Goal: Task Accomplishment & Management: Complete application form

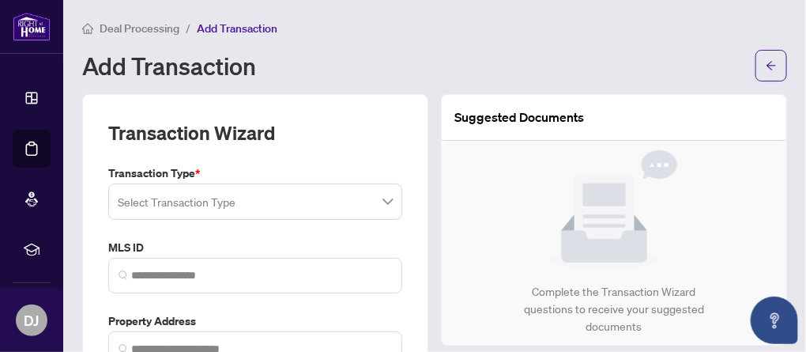
click at [382, 200] on span at bounding box center [255, 201] width 275 height 30
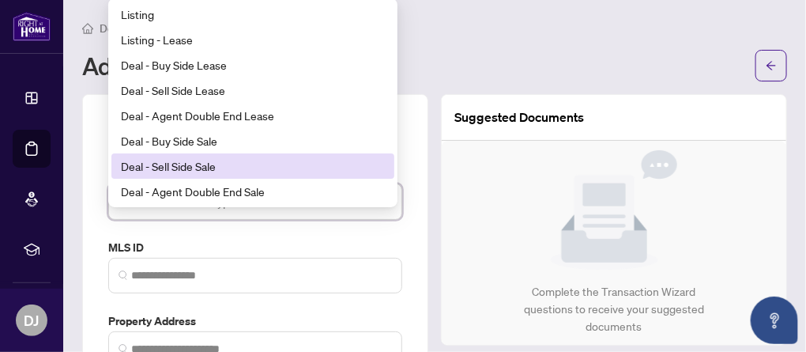
click at [196, 164] on div "Deal - Sell Side Sale" at bounding box center [253, 165] width 264 height 17
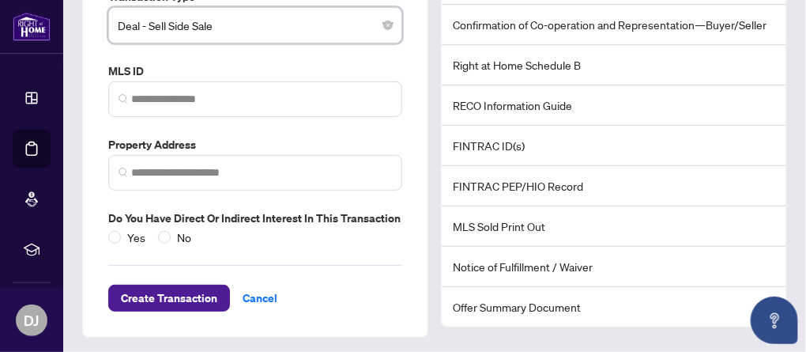
scroll to position [18, 0]
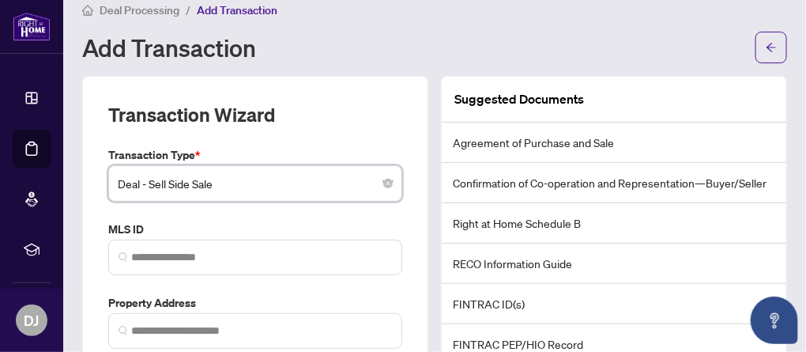
click at [338, 182] on span "Deal - Sell Side Sale" at bounding box center [255, 183] width 275 height 30
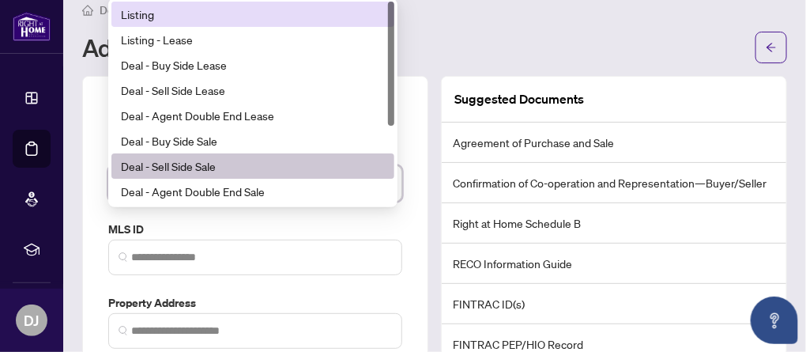
click at [137, 15] on div "Listing" at bounding box center [253, 14] width 264 height 17
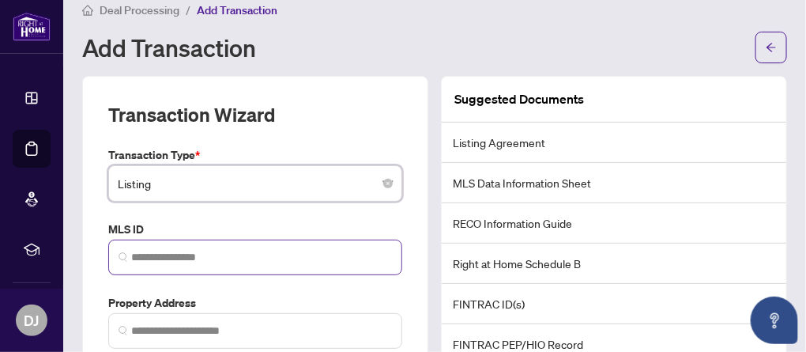
click at [122, 254] on img at bounding box center [123, 256] width 9 height 9
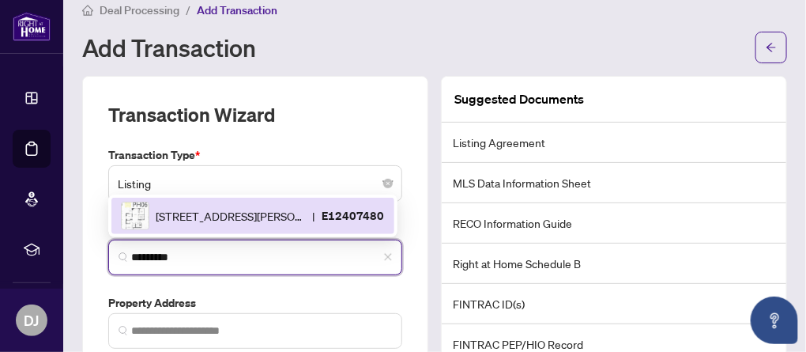
scroll to position [97, 0]
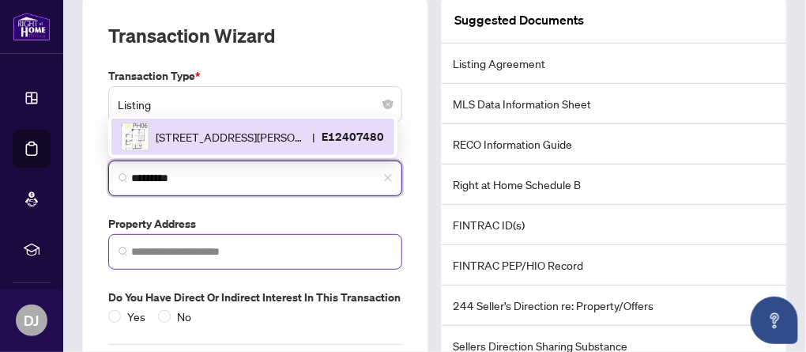
type input "*********"
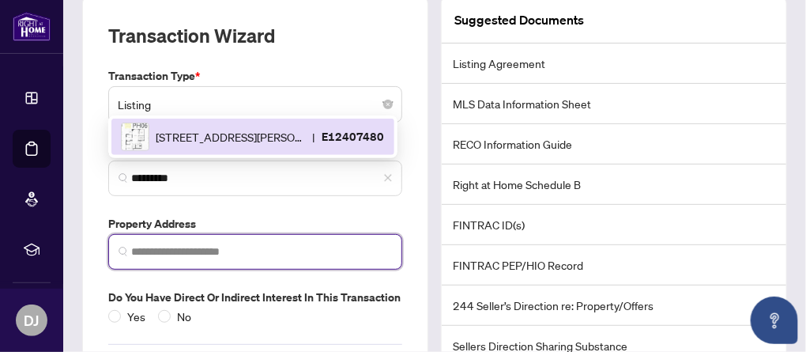
click at [201, 256] on input "search" at bounding box center [261, 251] width 261 height 17
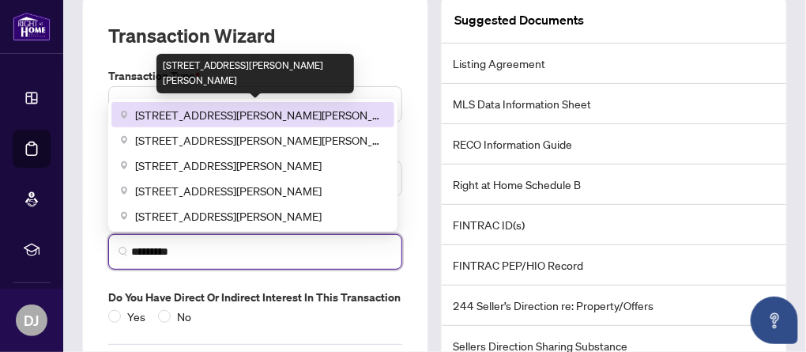
click at [164, 117] on span "[STREET_ADDRESS][PERSON_NAME][PERSON_NAME]" at bounding box center [260, 114] width 250 height 17
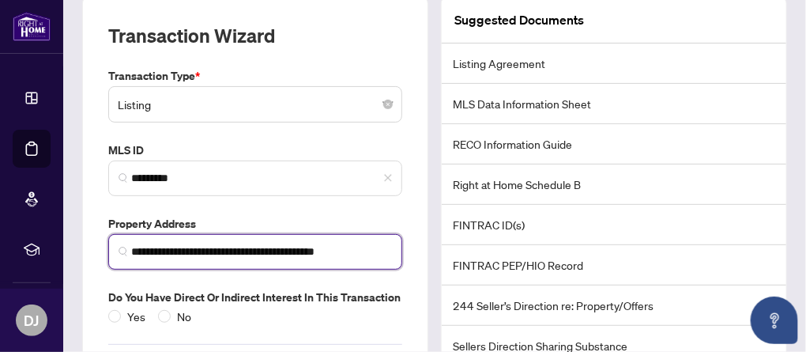
click at [242, 250] on input "**********" at bounding box center [261, 251] width 261 height 17
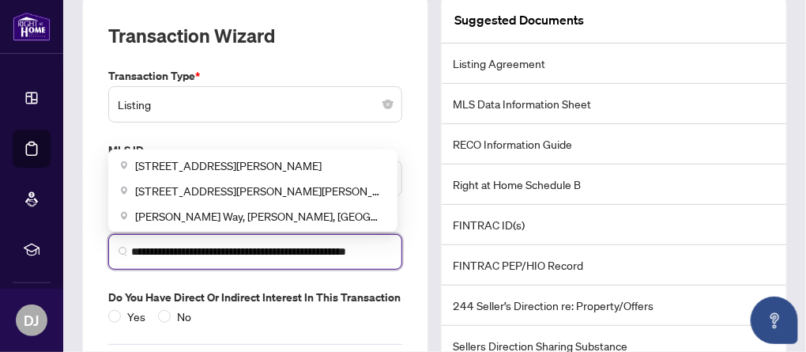
scroll to position [176, 0]
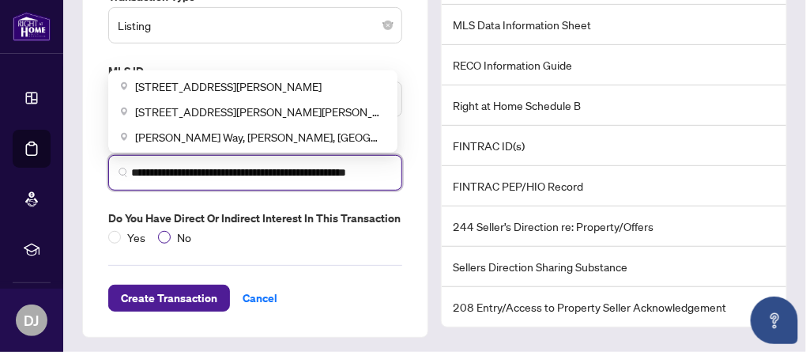
type input "**********"
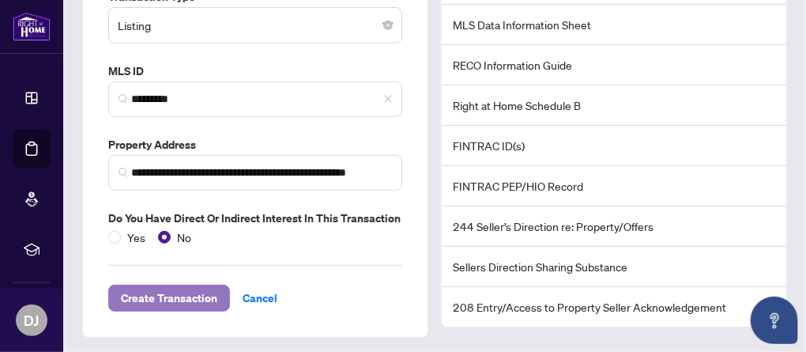
click at [168, 295] on span "Create Transaction" at bounding box center [169, 297] width 96 height 25
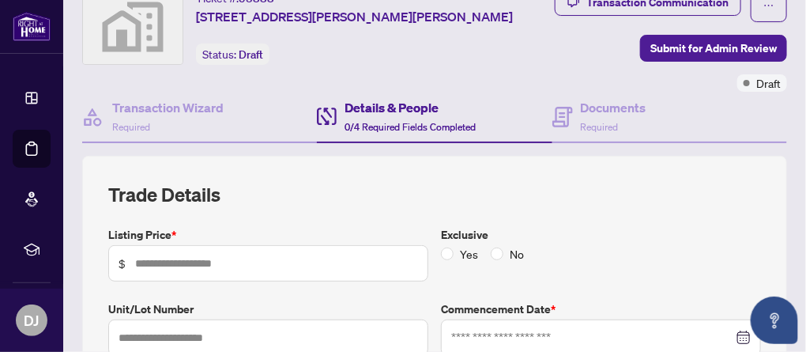
scroll to position [79, 0]
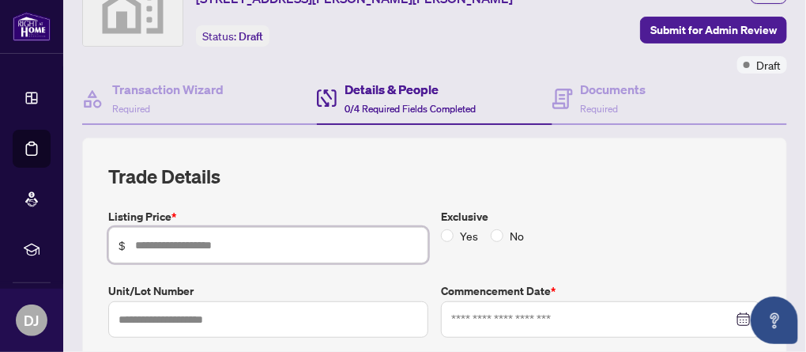
click at [269, 247] on input "text" at bounding box center [276, 244] width 283 height 17
type input "*******"
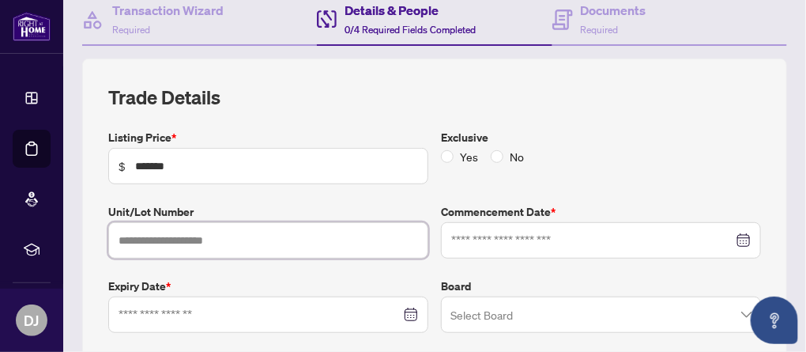
click at [254, 239] on input "text" at bounding box center [268, 240] width 320 height 36
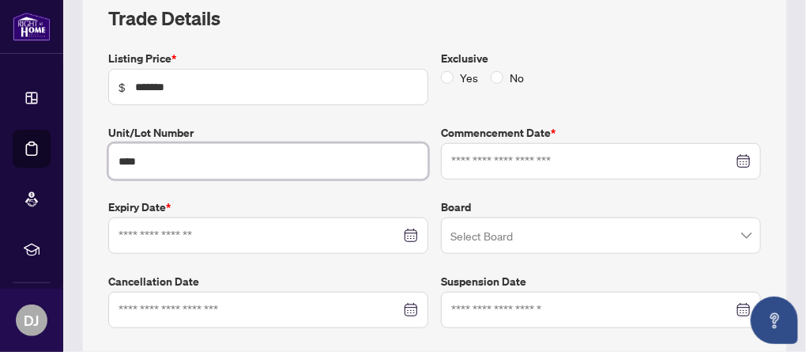
type input "****"
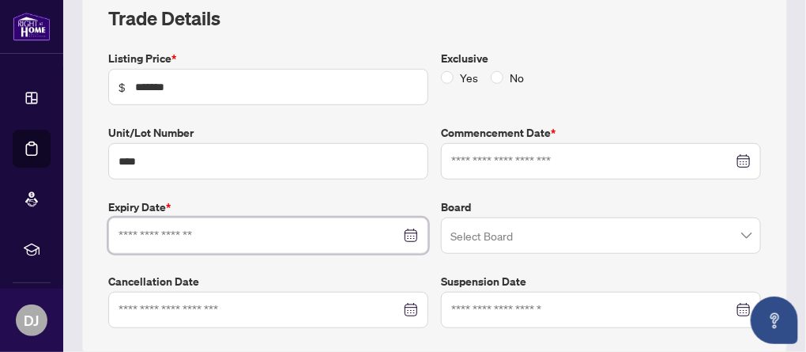
click at [250, 233] on input at bounding box center [260, 235] width 282 height 17
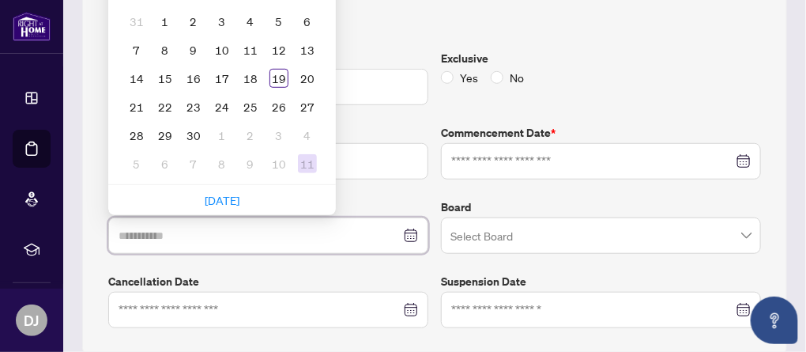
scroll to position [158, 0]
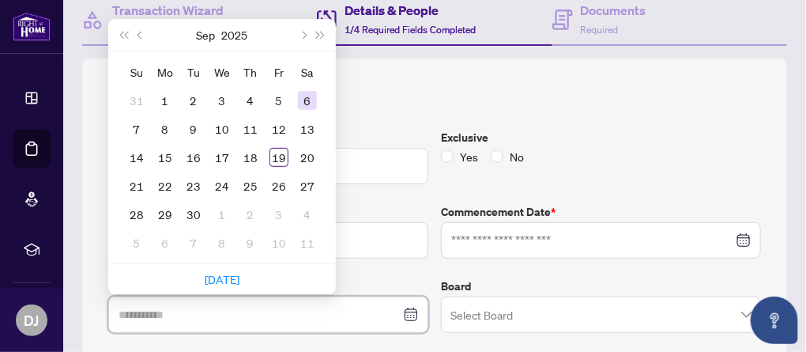
type input "**********"
click at [318, 31] on span "Next year (Control + right)" at bounding box center [321, 35] width 8 height 8
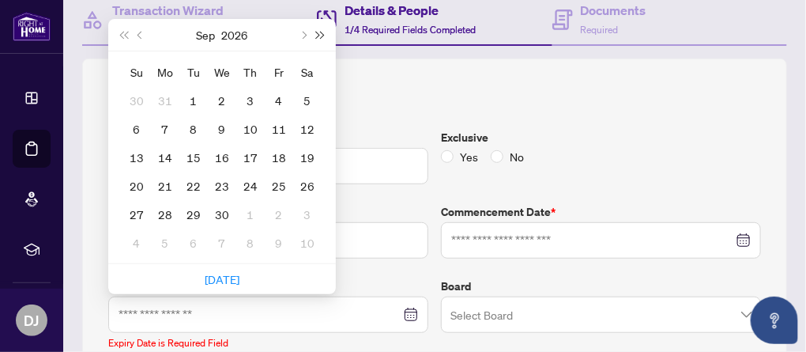
click at [318, 31] on span "Next year (Control + right)" at bounding box center [321, 35] width 8 height 8
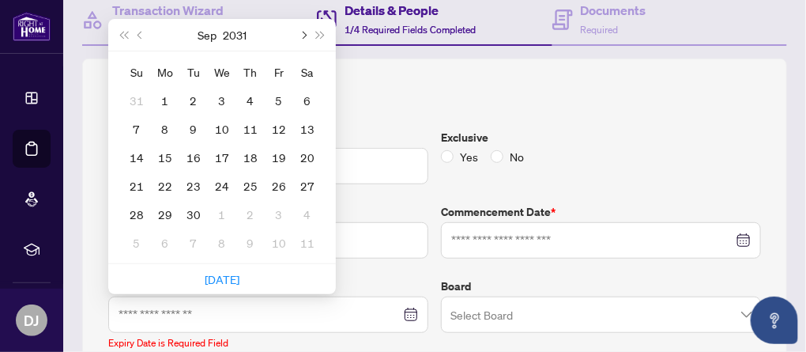
click at [299, 31] on span "Next month (PageDown)" at bounding box center [303, 35] width 8 height 8
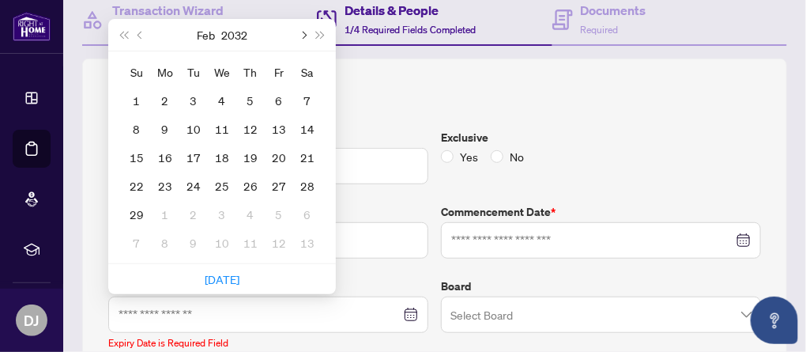
click at [299, 31] on span "Next month (PageDown)" at bounding box center [303, 35] width 8 height 8
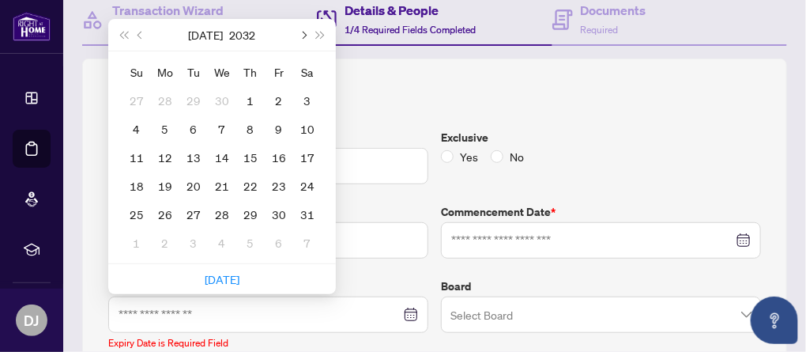
click at [299, 31] on span "Next month (PageDown)" at bounding box center [303, 35] width 8 height 8
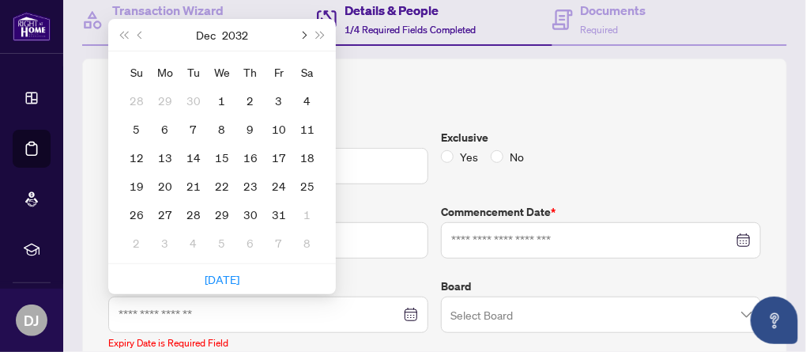
click at [299, 31] on span "Next month (PageDown)" at bounding box center [303, 35] width 8 height 8
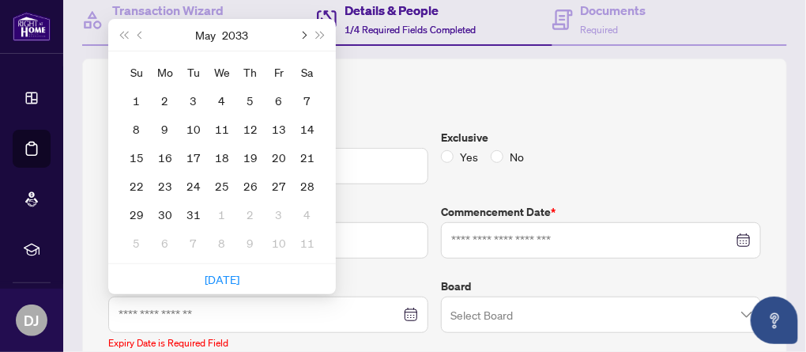
click at [299, 31] on span "Next month (PageDown)" at bounding box center [303, 35] width 8 height 8
click at [126, 31] on span "Last year (Control + left)" at bounding box center [123, 35] width 8 height 8
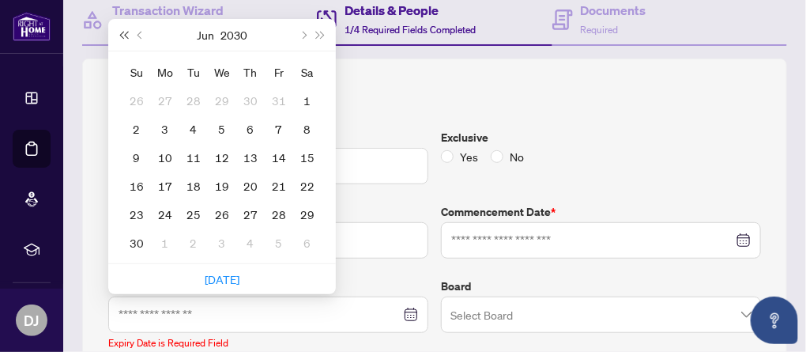
click at [126, 31] on span "Last year (Control + left)" at bounding box center [123, 35] width 8 height 8
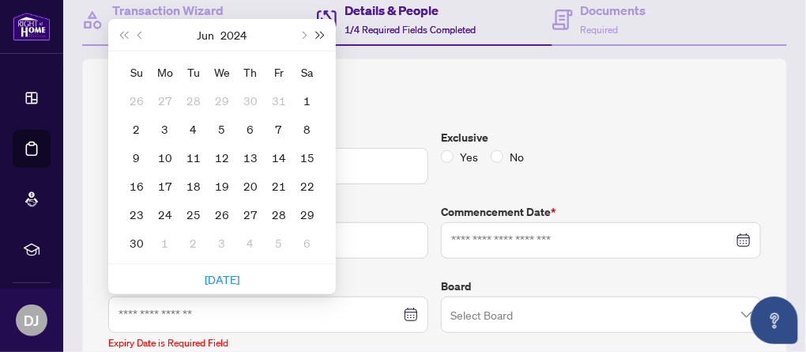
click at [320, 31] on span "Next year (Control + right)" at bounding box center [321, 35] width 8 height 8
click at [142, 31] on span "Previous month (PageUp)" at bounding box center [141, 35] width 8 height 8
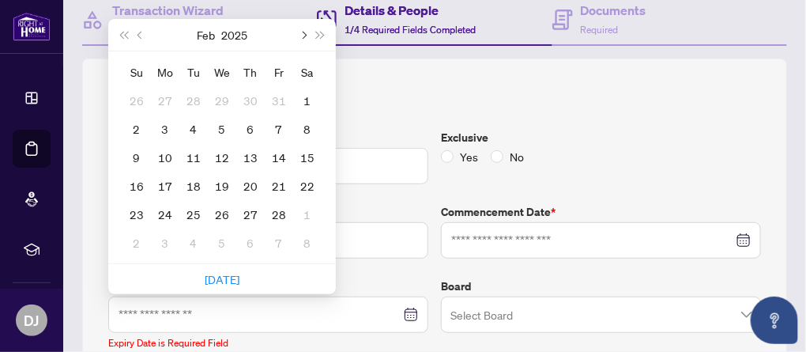
click at [305, 32] on button "Next month (PageDown)" at bounding box center [302, 35] width 17 height 32
click at [317, 31] on span "Next year (Control + right)" at bounding box center [321, 35] width 8 height 8
type input "**********"
click at [277, 122] on div "13" at bounding box center [278, 128] width 19 height 19
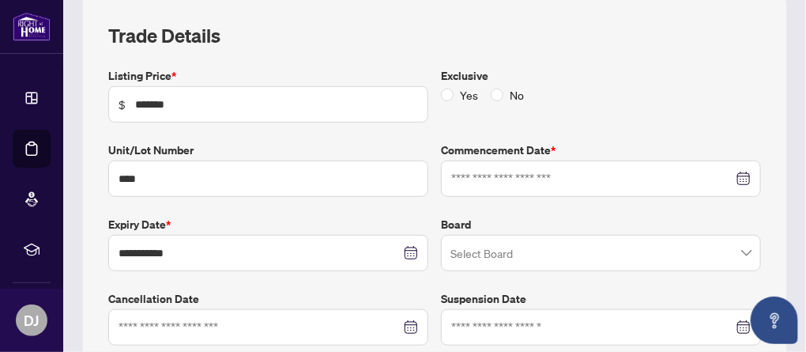
scroll to position [237, 0]
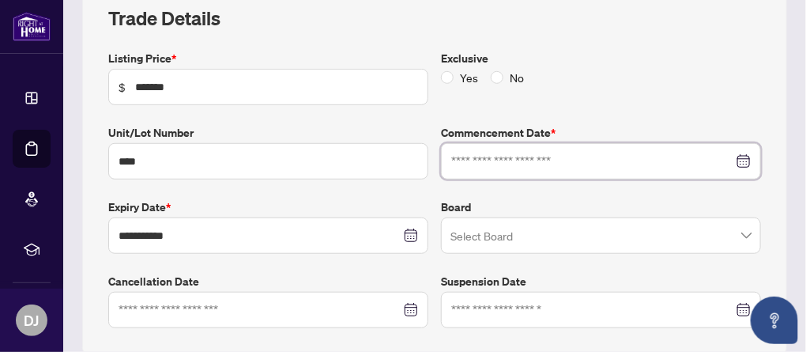
click at [530, 159] on input at bounding box center [592, 160] width 282 height 17
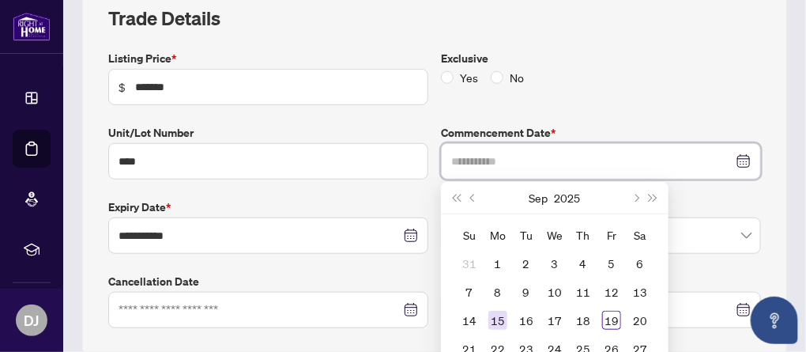
type input "**********"
click at [492, 313] on div "15" at bounding box center [497, 319] width 19 height 19
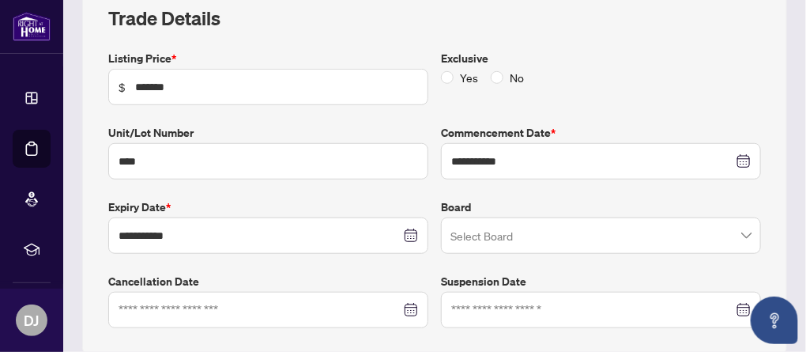
click at [607, 246] on input "search" at bounding box center [593, 237] width 287 height 35
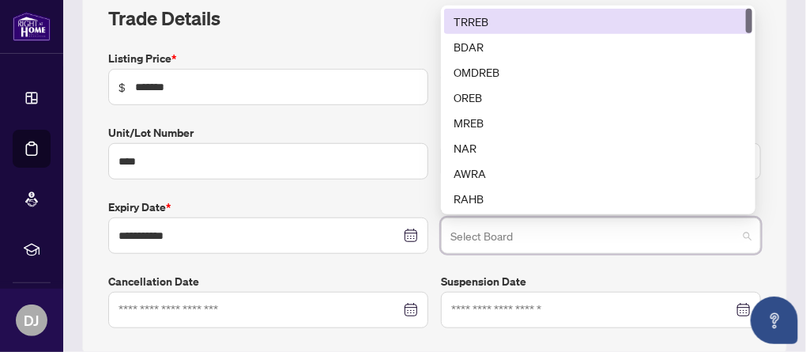
click at [476, 22] on div "TRREB" at bounding box center [597, 21] width 289 height 17
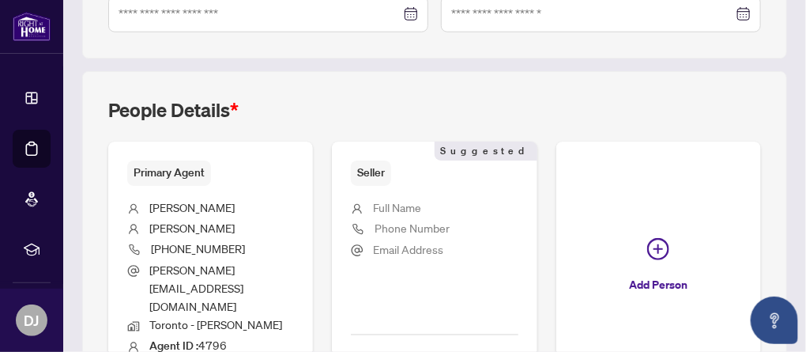
scroll to position [552, 0]
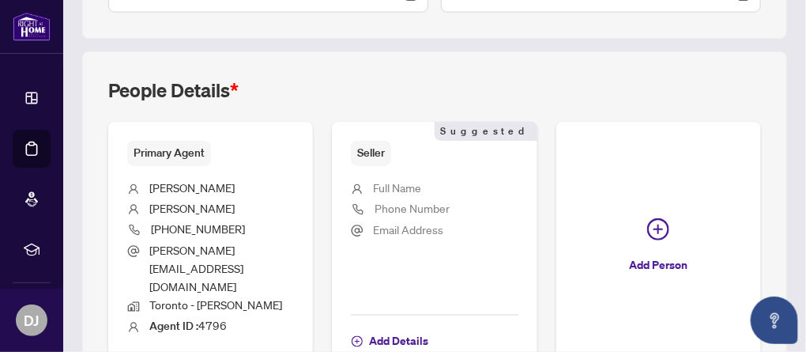
click at [405, 183] on span "Full Name" at bounding box center [397, 187] width 48 height 14
click at [394, 329] on span "Add Details" at bounding box center [398, 341] width 59 height 25
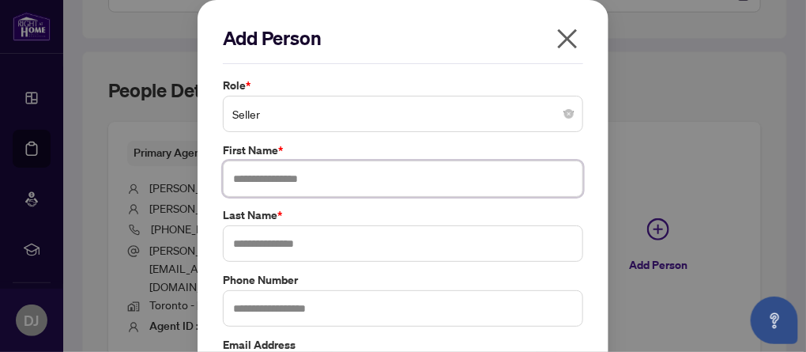
click at [281, 179] on input "text" at bounding box center [403, 178] width 360 height 36
type input "**********"
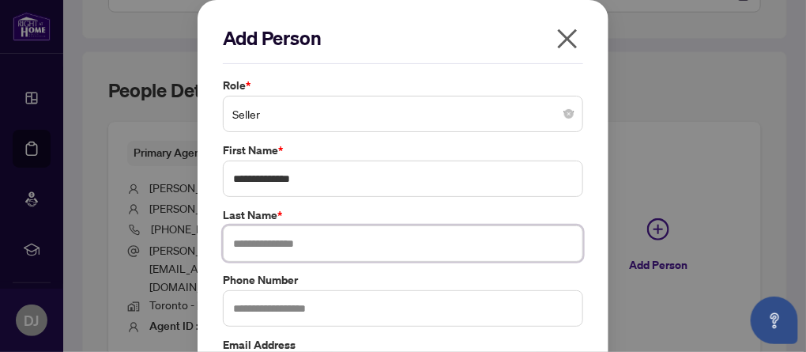
click at [249, 247] on input "text" at bounding box center [403, 243] width 360 height 36
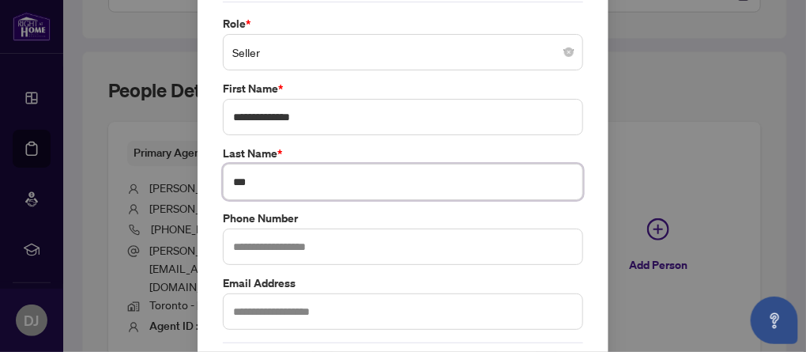
scroll to position [79, 0]
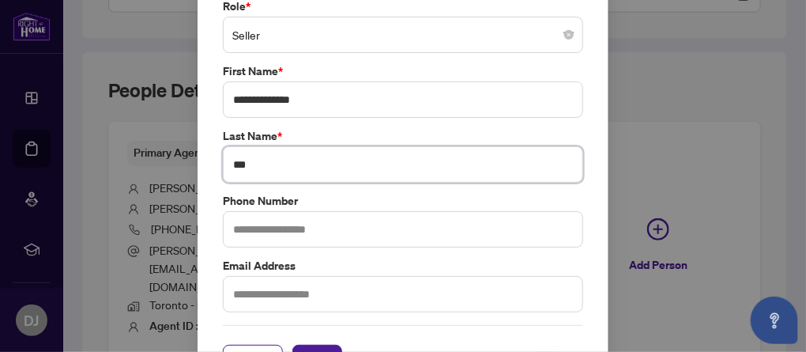
type input "***"
click at [299, 295] on input "text" at bounding box center [403, 294] width 360 height 36
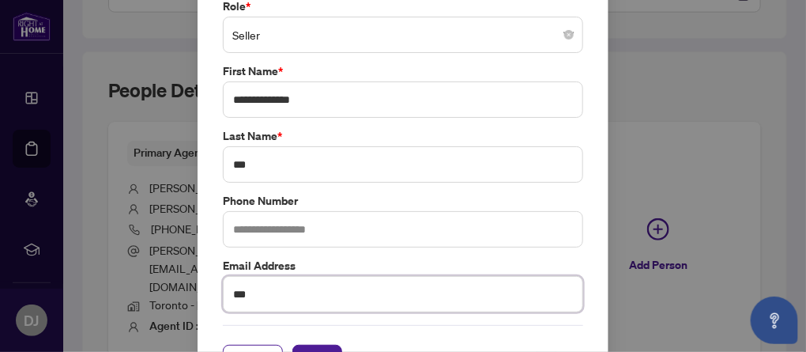
type input "****"
drag, startPoint x: 285, startPoint y: 292, endPoint x: 216, endPoint y: 288, distance: 68.8
click at [223, 288] on input "****" at bounding box center [403, 294] width 360 height 36
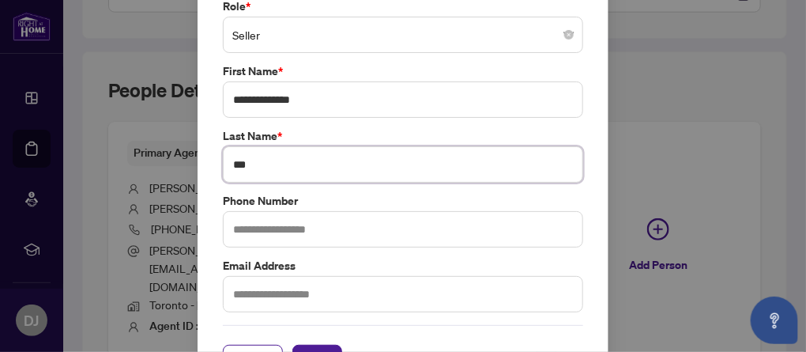
drag, startPoint x: 261, startPoint y: 166, endPoint x: 222, endPoint y: 167, distance: 39.5
click at [223, 167] on input "***" at bounding box center [403, 164] width 360 height 36
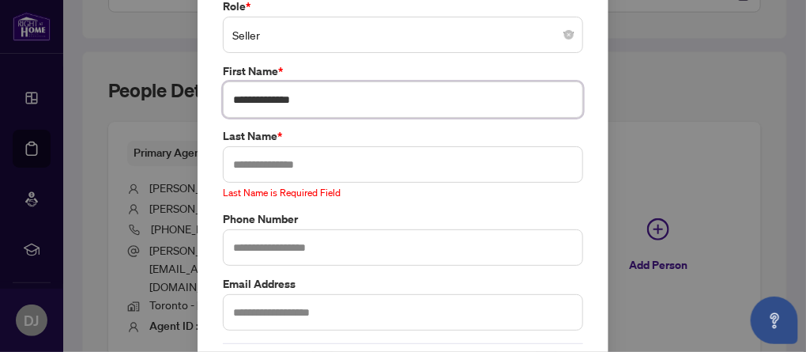
drag, startPoint x: 319, startPoint y: 100, endPoint x: 207, endPoint y: 102, distance: 112.2
click at [207, 102] on div "**********" at bounding box center [403, 168] width 411 height 494
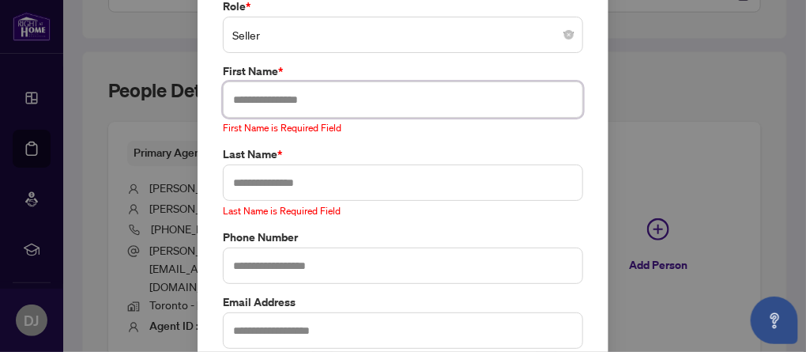
scroll to position [0, 0]
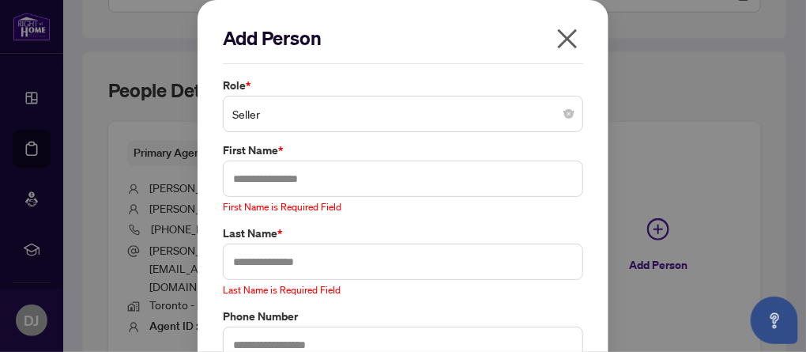
click at [561, 39] on icon "close" at bounding box center [568, 39] width 20 height 20
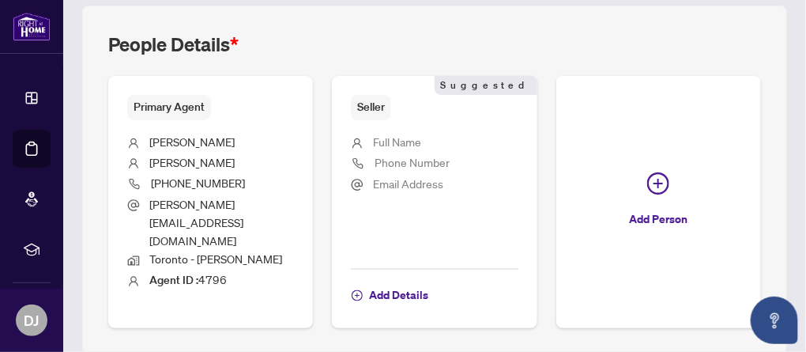
scroll to position [616, 0]
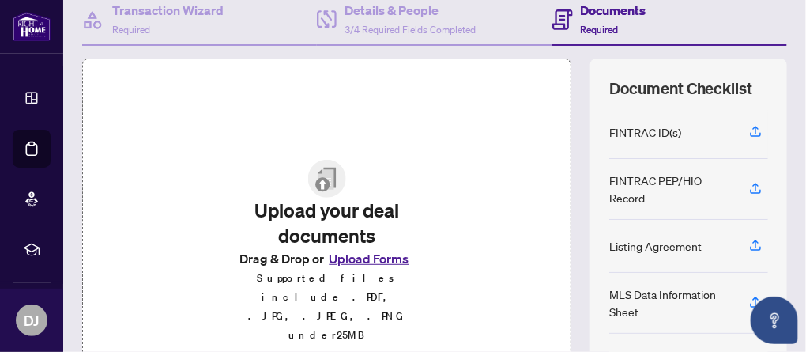
scroll to position [237, 0]
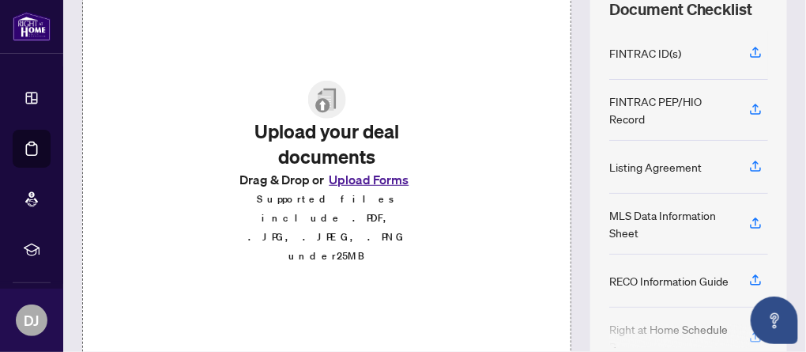
click at [378, 190] on button "Upload Forms" at bounding box center [368, 179] width 89 height 21
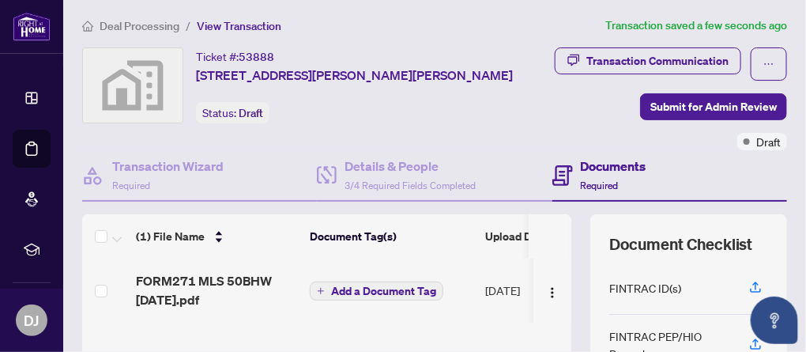
scroll to position [0, 0]
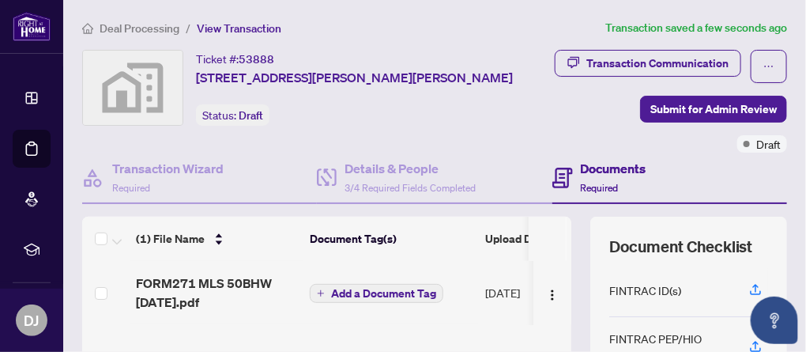
click at [350, 292] on span "Add a Document Tag" at bounding box center [383, 293] width 105 height 11
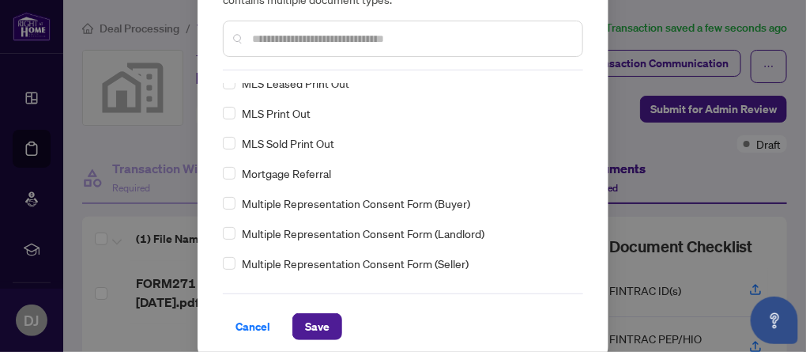
scroll to position [136, 0]
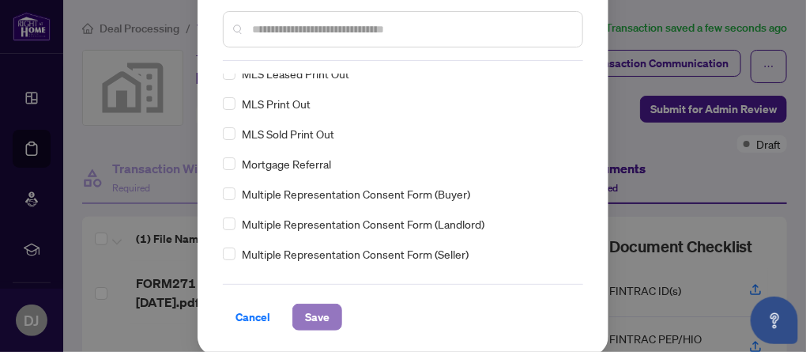
click at [319, 318] on span "Save" at bounding box center [317, 316] width 24 height 25
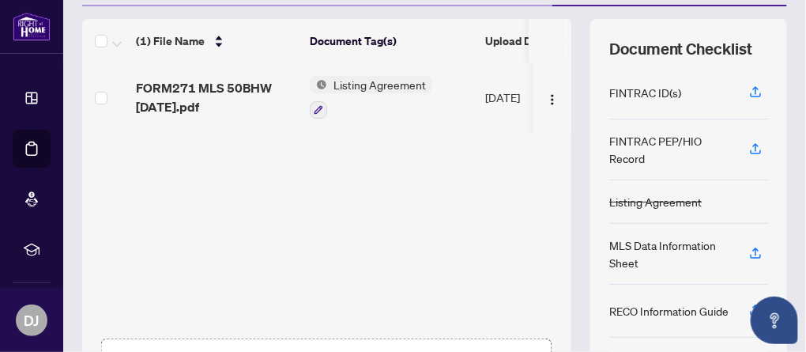
scroll to position [307, 0]
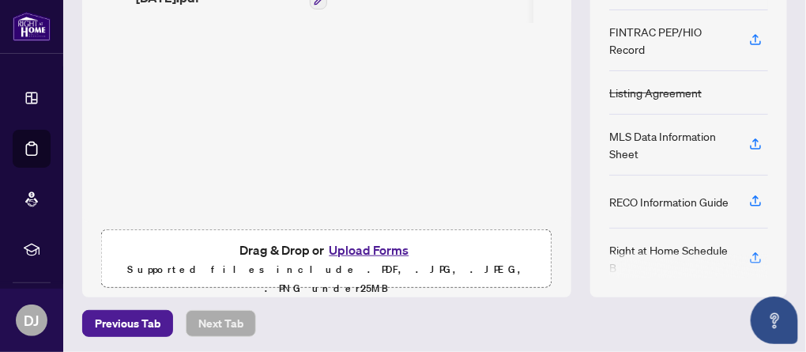
click at [382, 249] on button "Upload Forms" at bounding box center [368, 249] width 89 height 21
click at [359, 246] on button "Upload Forms" at bounding box center [368, 249] width 89 height 21
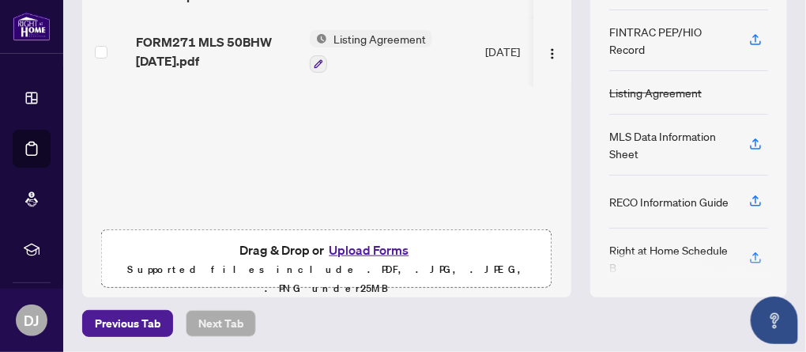
scroll to position [70, 0]
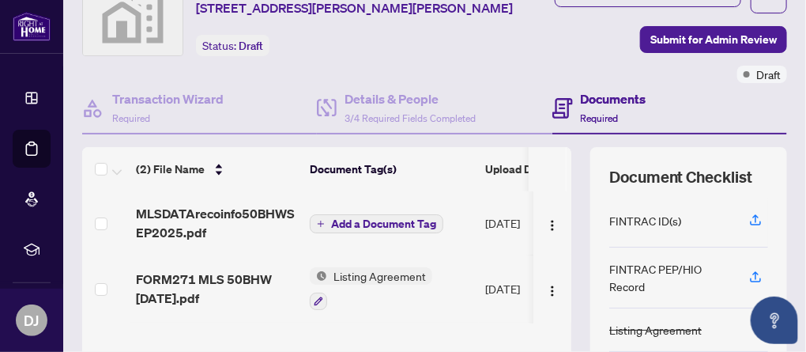
click at [374, 221] on span "Add a Document Tag" at bounding box center [383, 223] width 105 height 11
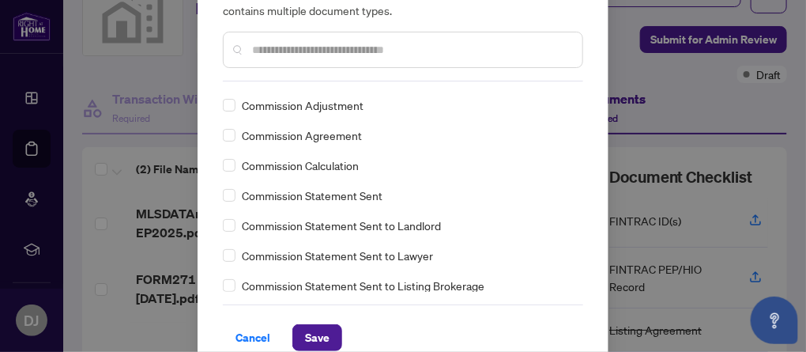
scroll to position [136, 0]
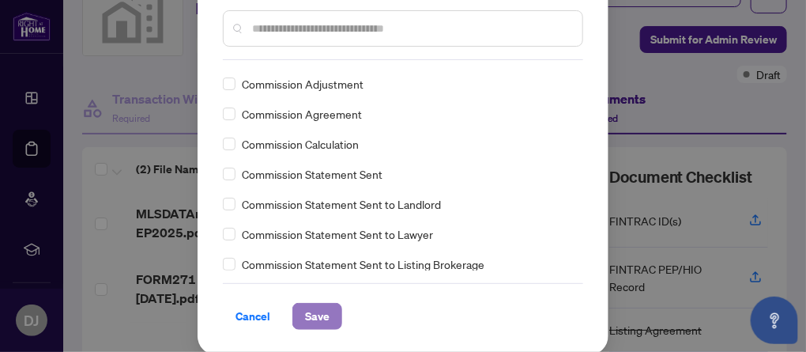
click at [318, 310] on span "Save" at bounding box center [317, 315] width 24 height 25
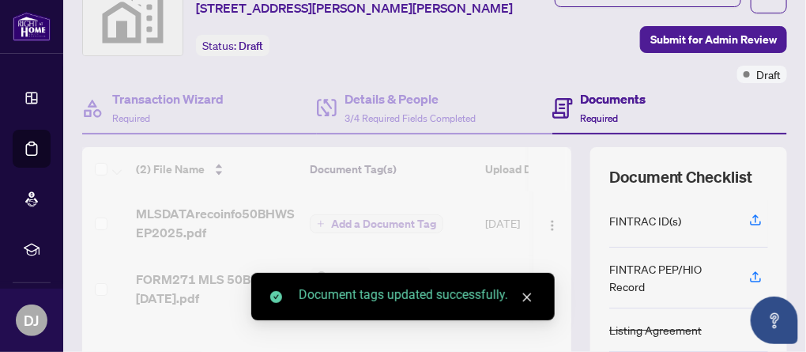
scroll to position [0, 0]
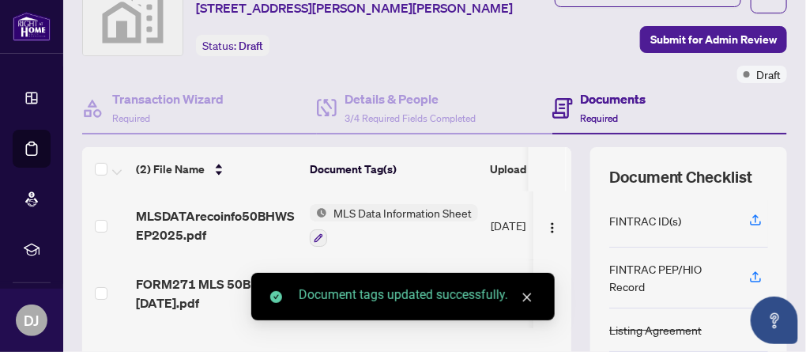
click at [529, 298] on icon "close" at bounding box center [527, 297] width 9 height 9
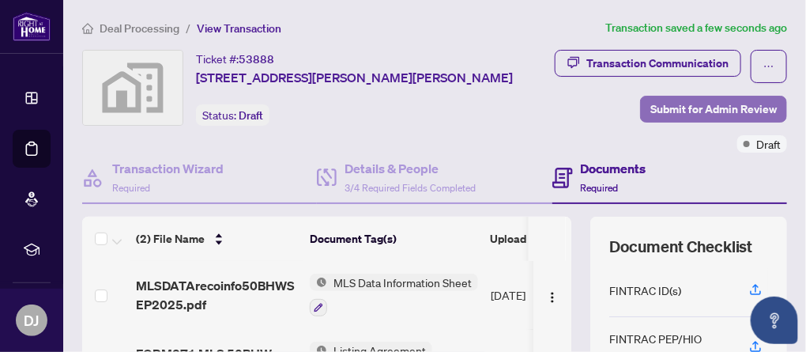
click at [692, 111] on span "Submit for Admin Review" at bounding box center [713, 108] width 126 height 25
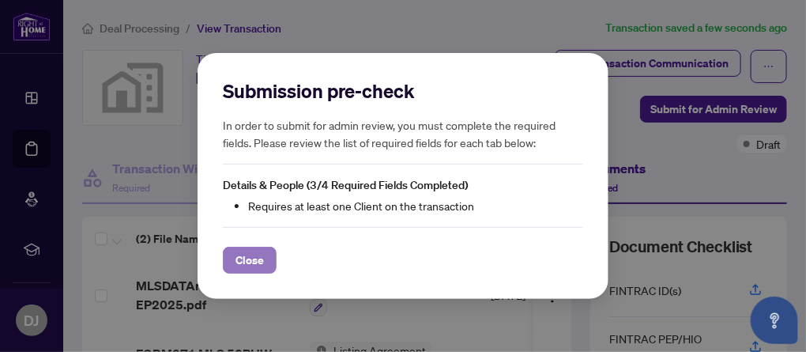
click at [252, 257] on span "Close" at bounding box center [249, 259] width 28 height 25
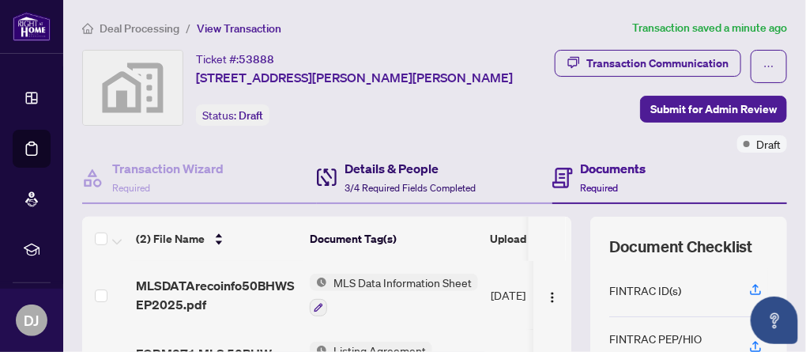
click at [385, 168] on h4 "Details & People" at bounding box center [409, 168] width 131 height 19
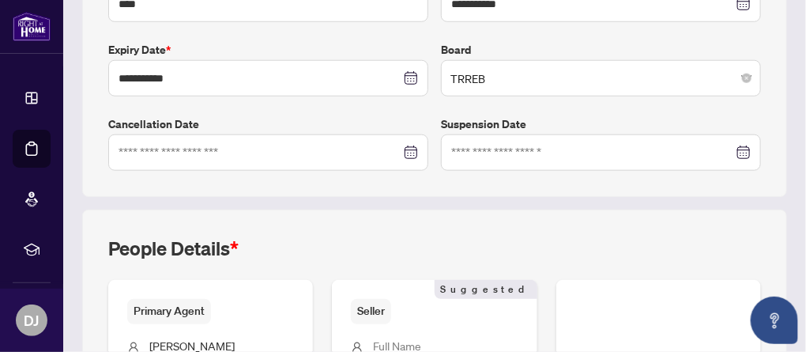
scroll to position [552, 0]
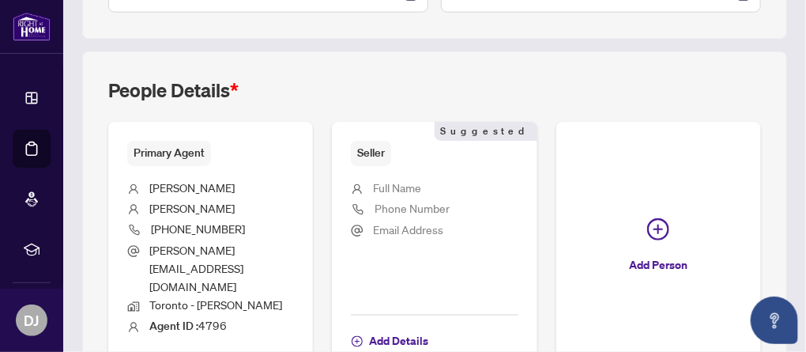
click at [439, 180] on li "Full Name" at bounding box center [434, 189] width 167 height 21
click at [386, 329] on span "Add Details" at bounding box center [398, 341] width 59 height 25
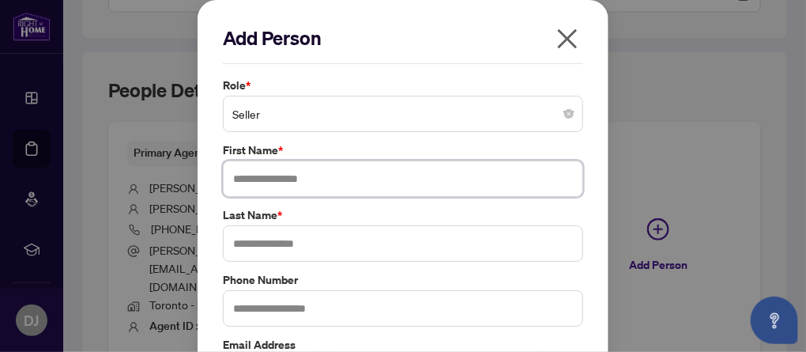
click at [259, 175] on input "text" at bounding box center [403, 178] width 360 height 36
type input "**********"
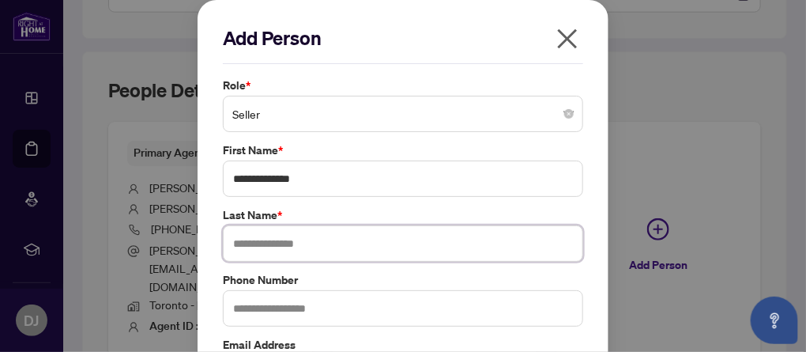
click at [251, 243] on input "text" at bounding box center [403, 243] width 360 height 36
type input "***"
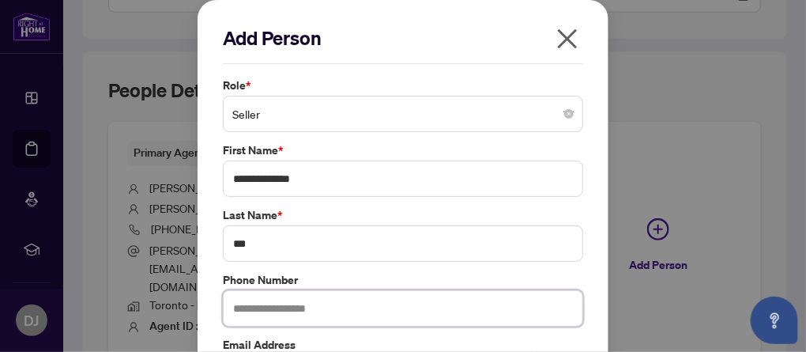
click at [246, 307] on input "text" at bounding box center [403, 308] width 360 height 36
type input "**********"
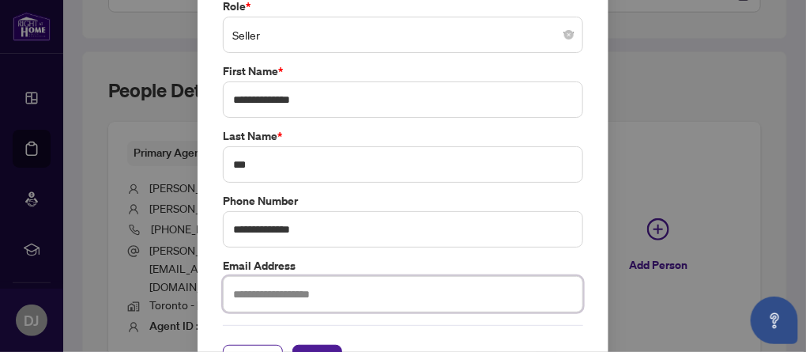
click at [311, 288] on input "text" at bounding box center [403, 294] width 360 height 36
drag, startPoint x: 300, startPoint y: 290, endPoint x: 326, endPoint y: 290, distance: 26.1
click at [326, 290] on input "**********" at bounding box center [403, 294] width 360 height 36
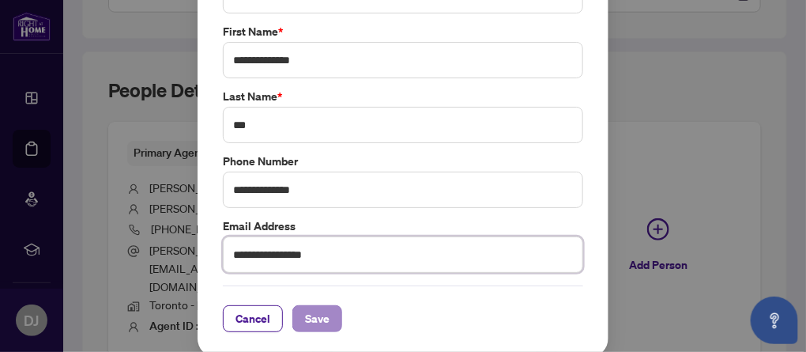
type input "**********"
click at [314, 316] on span "Save" at bounding box center [317, 318] width 24 height 25
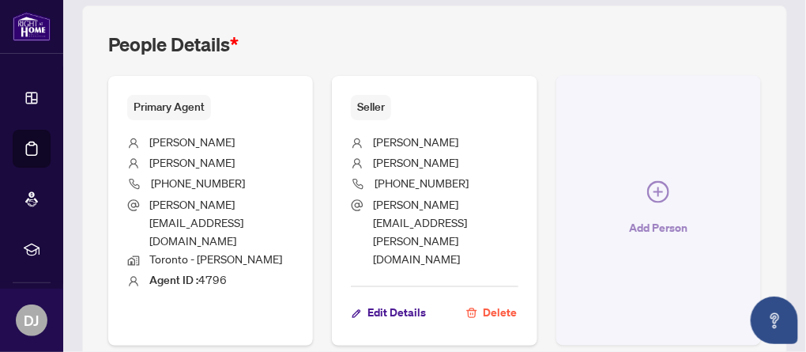
scroll to position [616, 0]
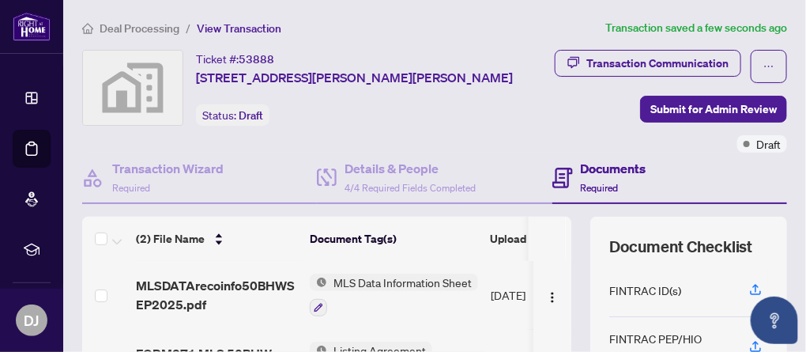
scroll to position [79, 0]
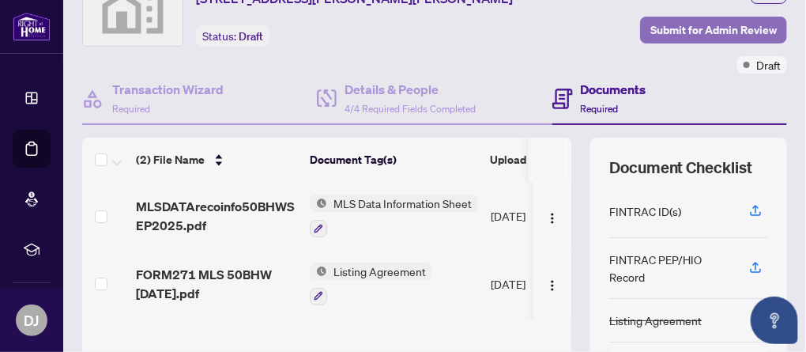
click at [684, 32] on span "Submit for Admin Review" at bounding box center [713, 29] width 126 height 25
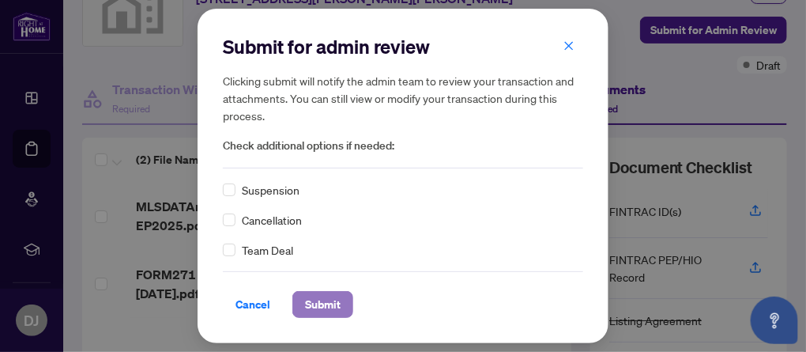
click at [321, 303] on span "Submit" at bounding box center [323, 304] width 36 height 25
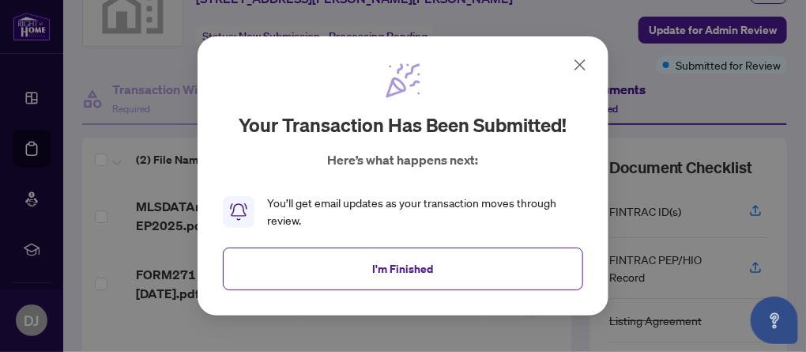
click at [581, 65] on icon at bounding box center [579, 64] width 19 height 19
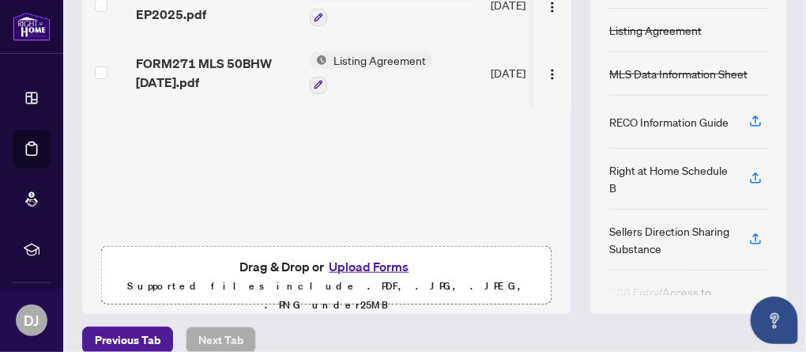
scroll to position [307, 0]
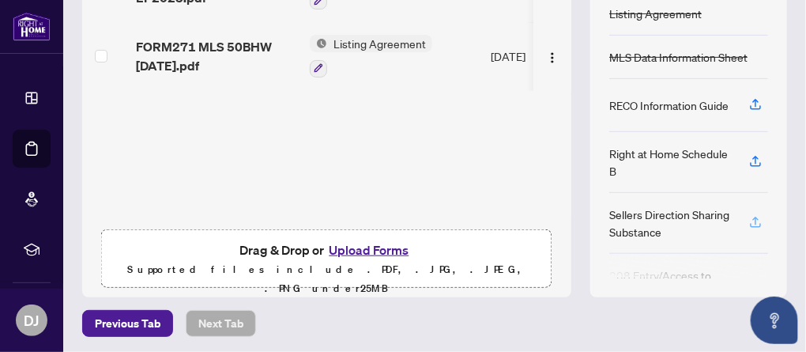
click at [748, 215] on icon "button" at bounding box center [755, 222] width 14 height 14
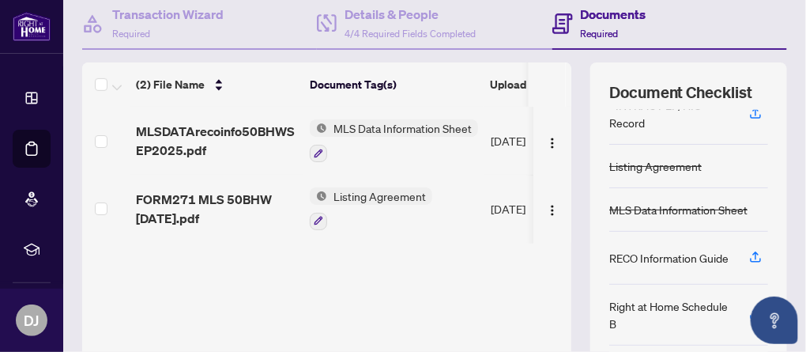
scroll to position [70, 0]
